Goal: Navigation & Orientation: Find specific page/section

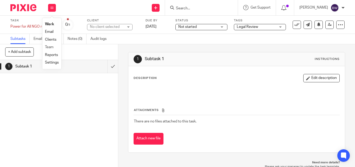
click at [49, 44] on li "Team" at bounding box center [52, 47] width 14 height 8
click at [48, 47] on link "Team" at bounding box center [49, 47] width 9 height 4
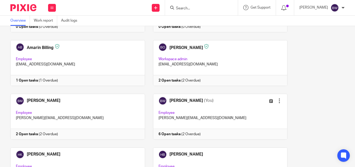
scroll to position [72, 0]
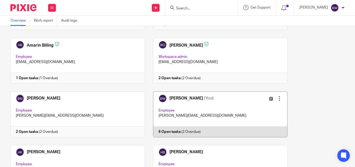
click at [223, 117] on link at bounding box center [216, 114] width 143 height 46
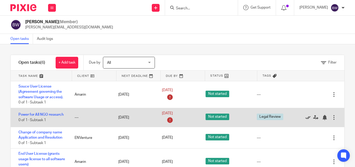
click at [305, 117] on icon at bounding box center [307, 117] width 5 height 5
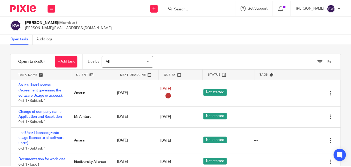
scroll to position [1, 0]
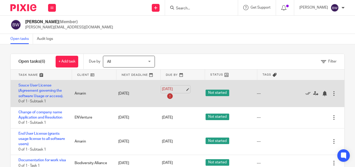
click at [173, 91] on link "11 Aug 2025" at bounding box center [173, 88] width 23 height 5
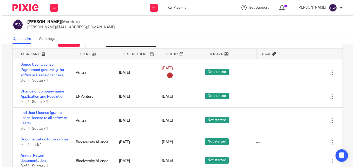
scroll to position [0, 0]
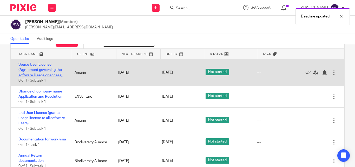
click at [50, 69] on link "Souce User License (Agreement governing the software Usage or access)." at bounding box center [40, 70] width 45 height 14
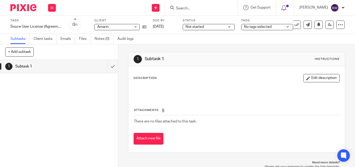
click at [231, 27] on div "Not started Not started" at bounding box center [209, 27] width 52 height 6
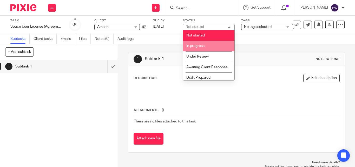
click at [197, 45] on span "In progress" at bounding box center [195, 46] width 18 height 4
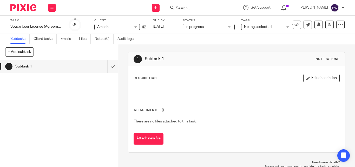
click at [283, 25] on span "No tags selected" at bounding box center [263, 26] width 39 height 5
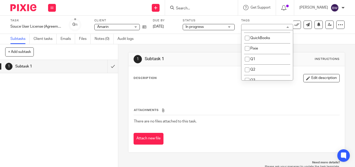
scroll to position [52, 0]
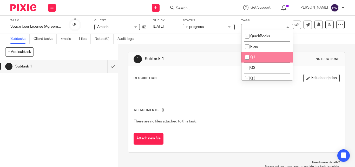
click at [193, 73] on div "Description Edit description Attachments There are no files attached to this ta…" at bounding box center [236, 109] width 216 height 86
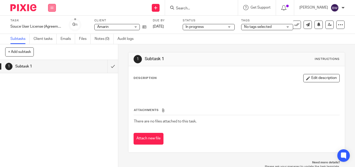
click at [53, 9] on icon at bounding box center [51, 7] width 3 height 3
click at [49, 47] on link "Team" at bounding box center [49, 47] width 9 height 4
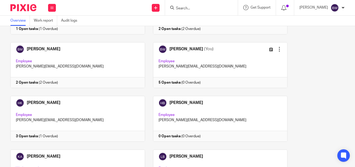
scroll to position [120, 0]
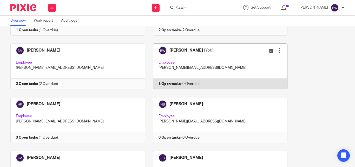
click at [210, 80] on link at bounding box center [216, 66] width 143 height 46
